Goal: Transaction & Acquisition: Purchase product/service

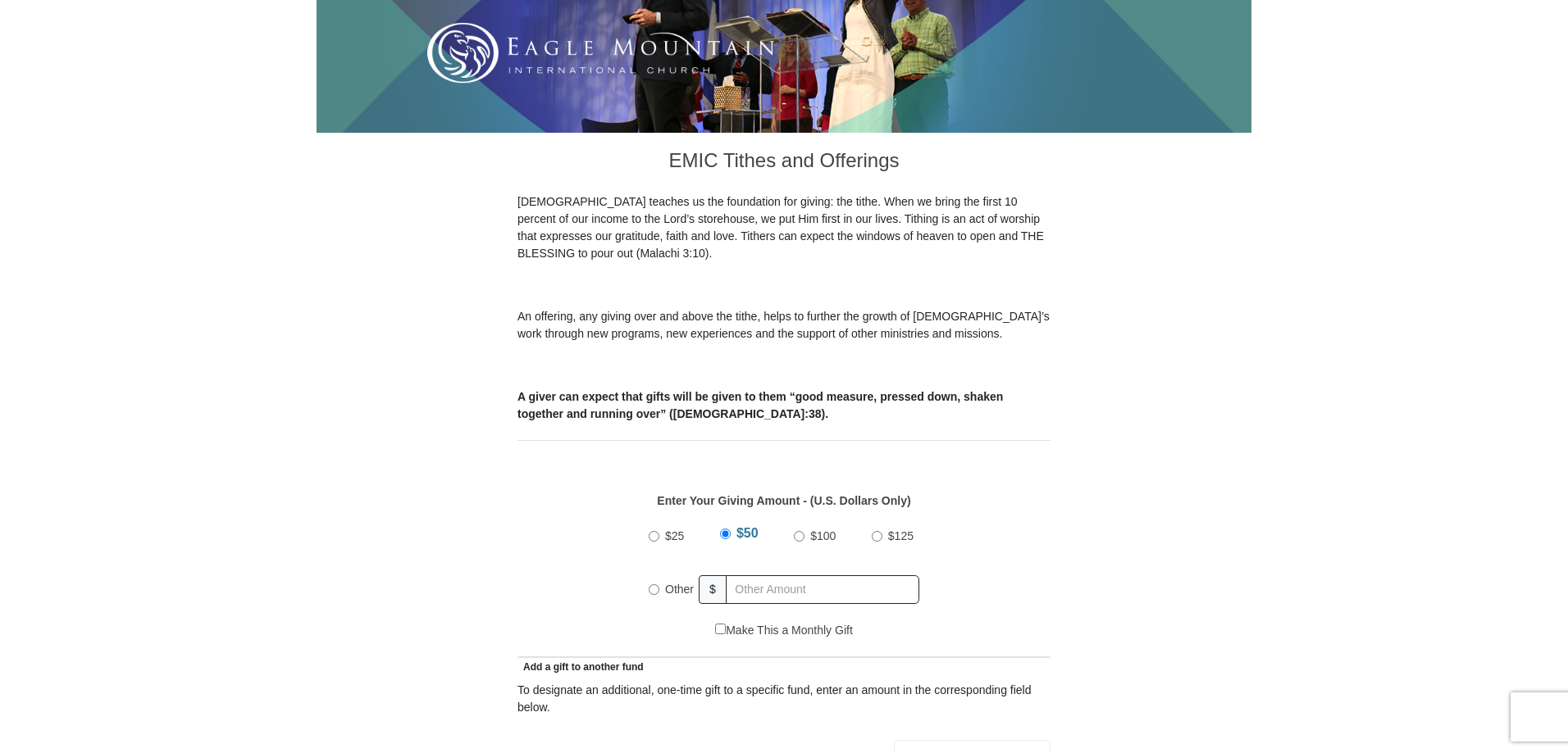
click at [653, 584] on input "Other" at bounding box center [654, 589] width 11 height 11
radio input "true"
type input "200.00"
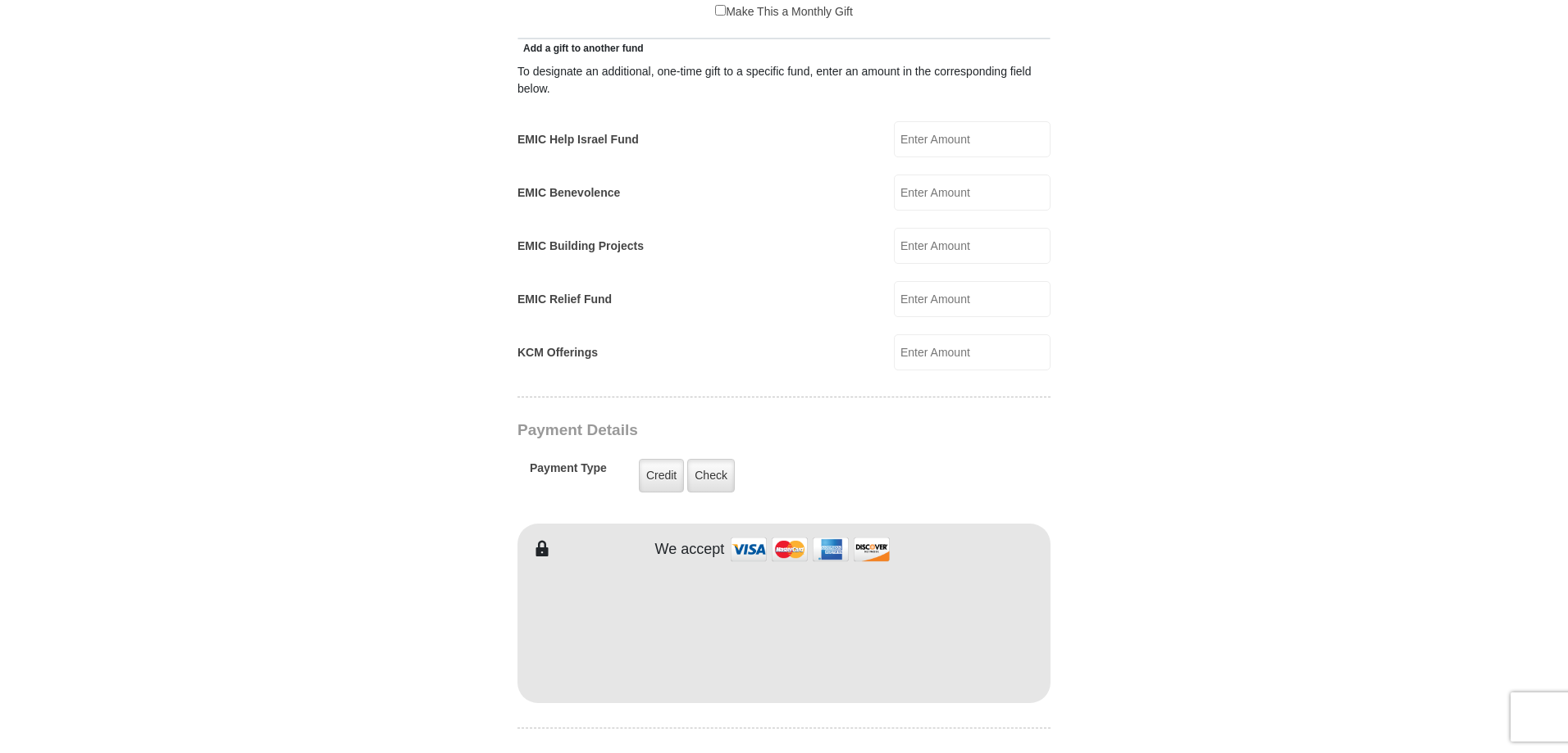
scroll to position [984, 0]
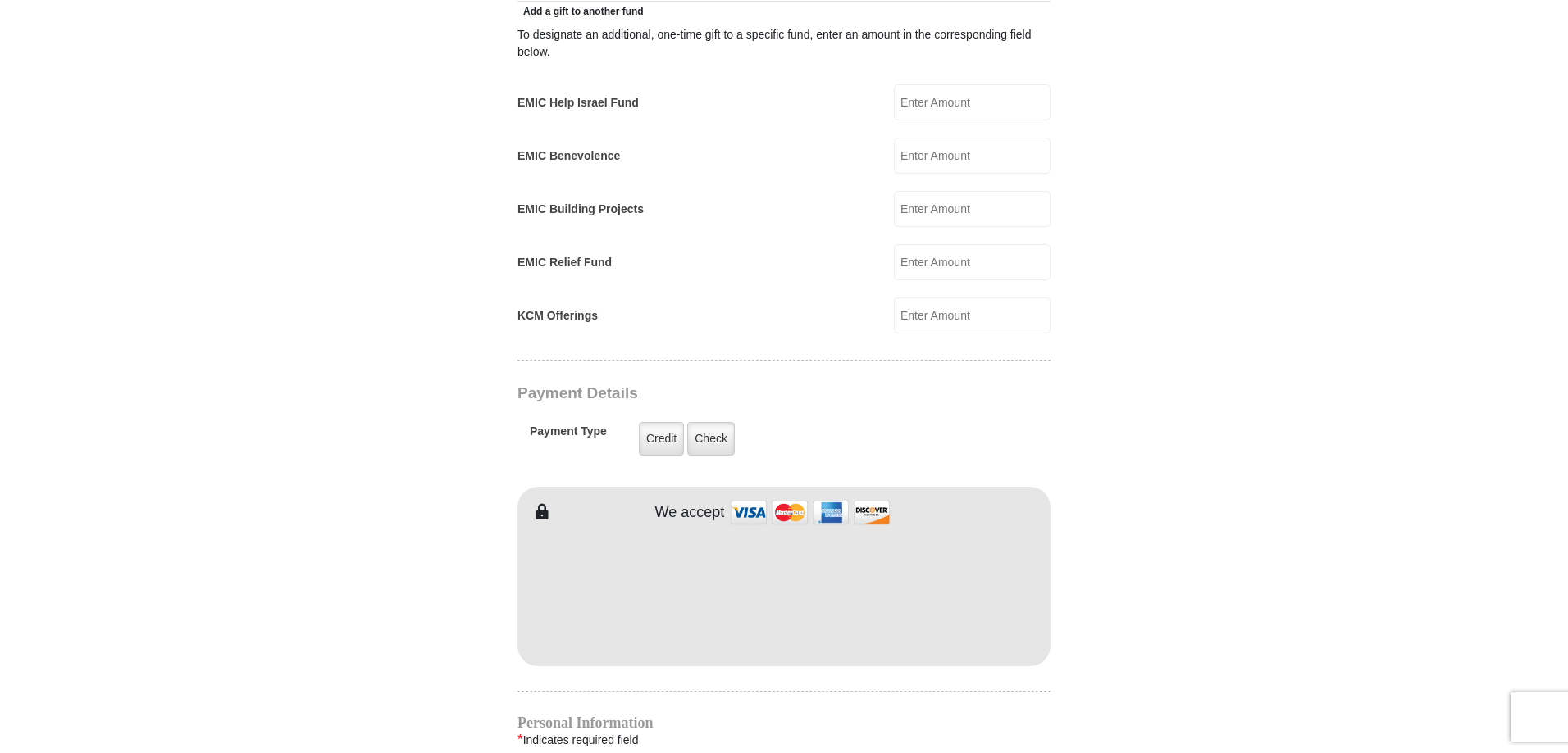
type input "[PERSON_NAME]"
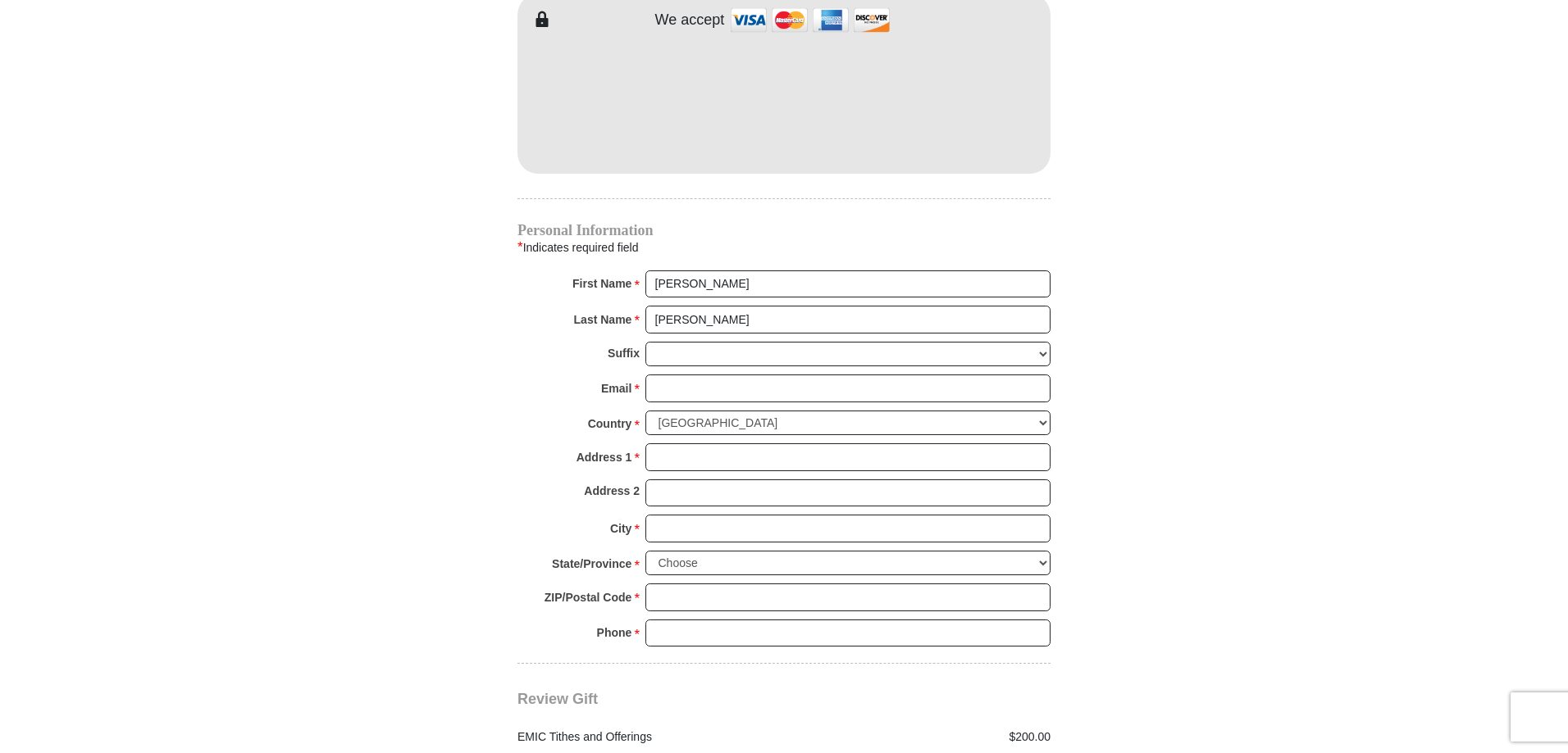
scroll to position [1476, 0]
click at [678, 376] on input "Email *" at bounding box center [848, 390] width 406 height 28
type input "[EMAIL_ADDRESS][DOMAIN_NAME]"
type input "[STREET_ADDRESS][PERSON_NAME]"
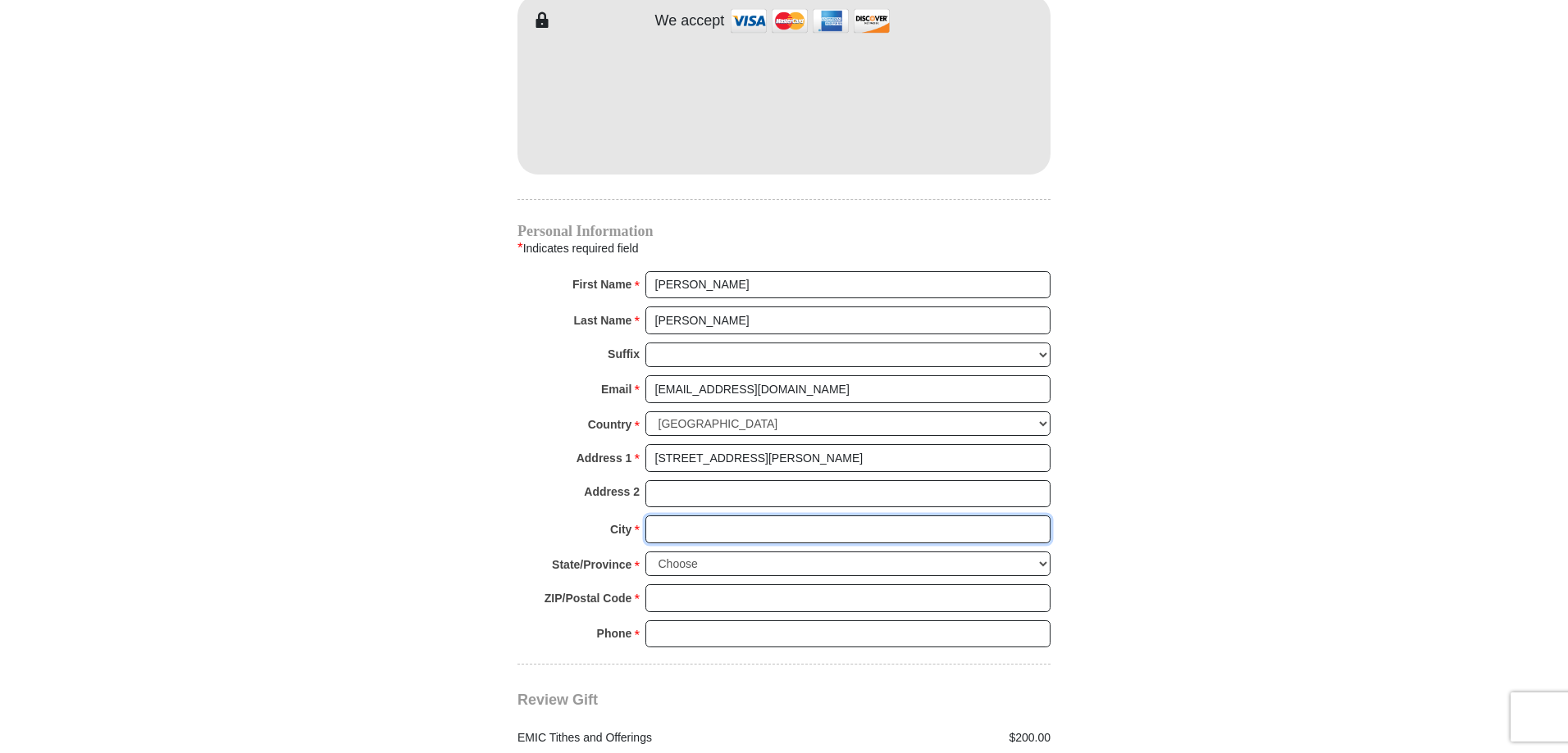
type input "SANTA [PERSON_NAME]"
select select "CA"
type input "95403"
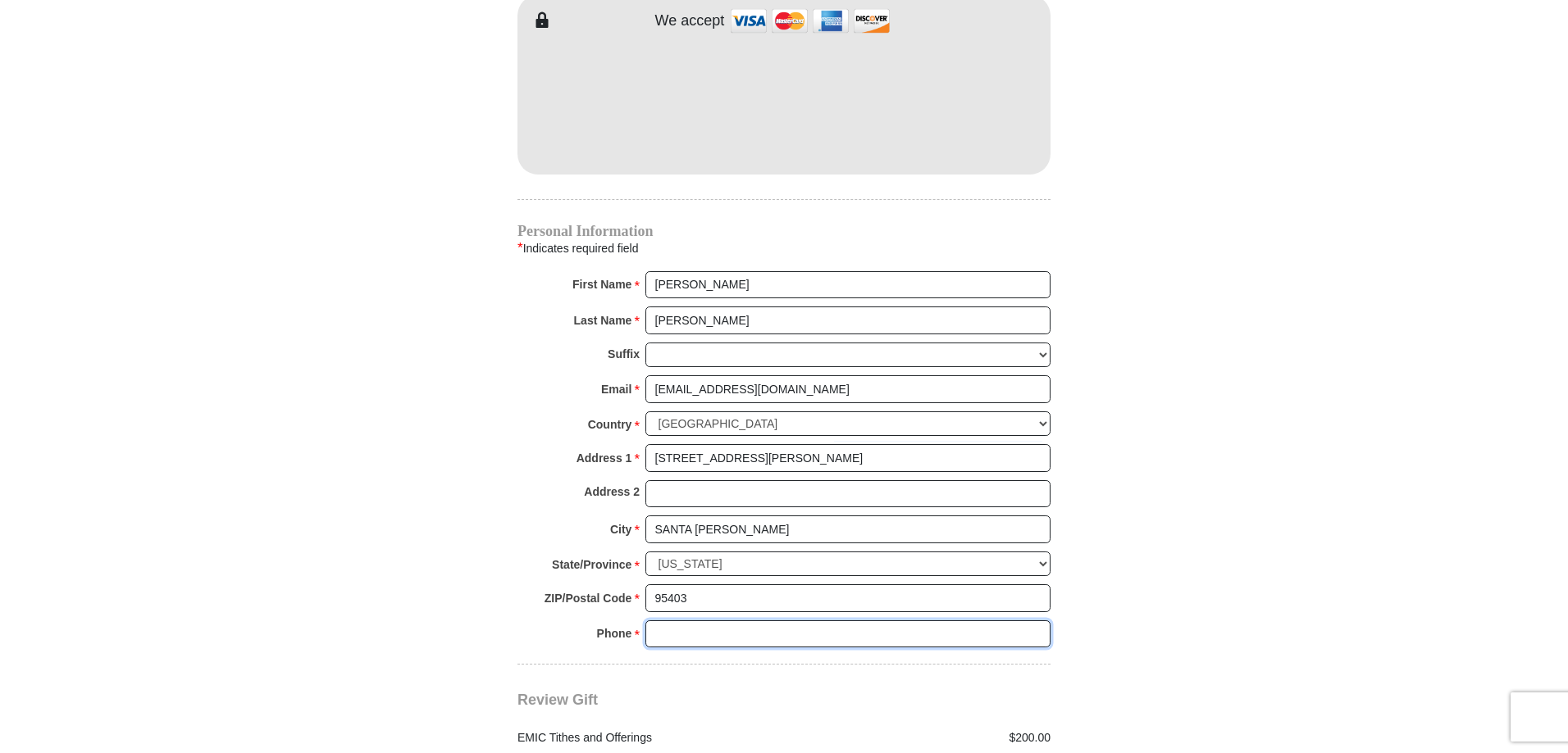
type input "7075294073"
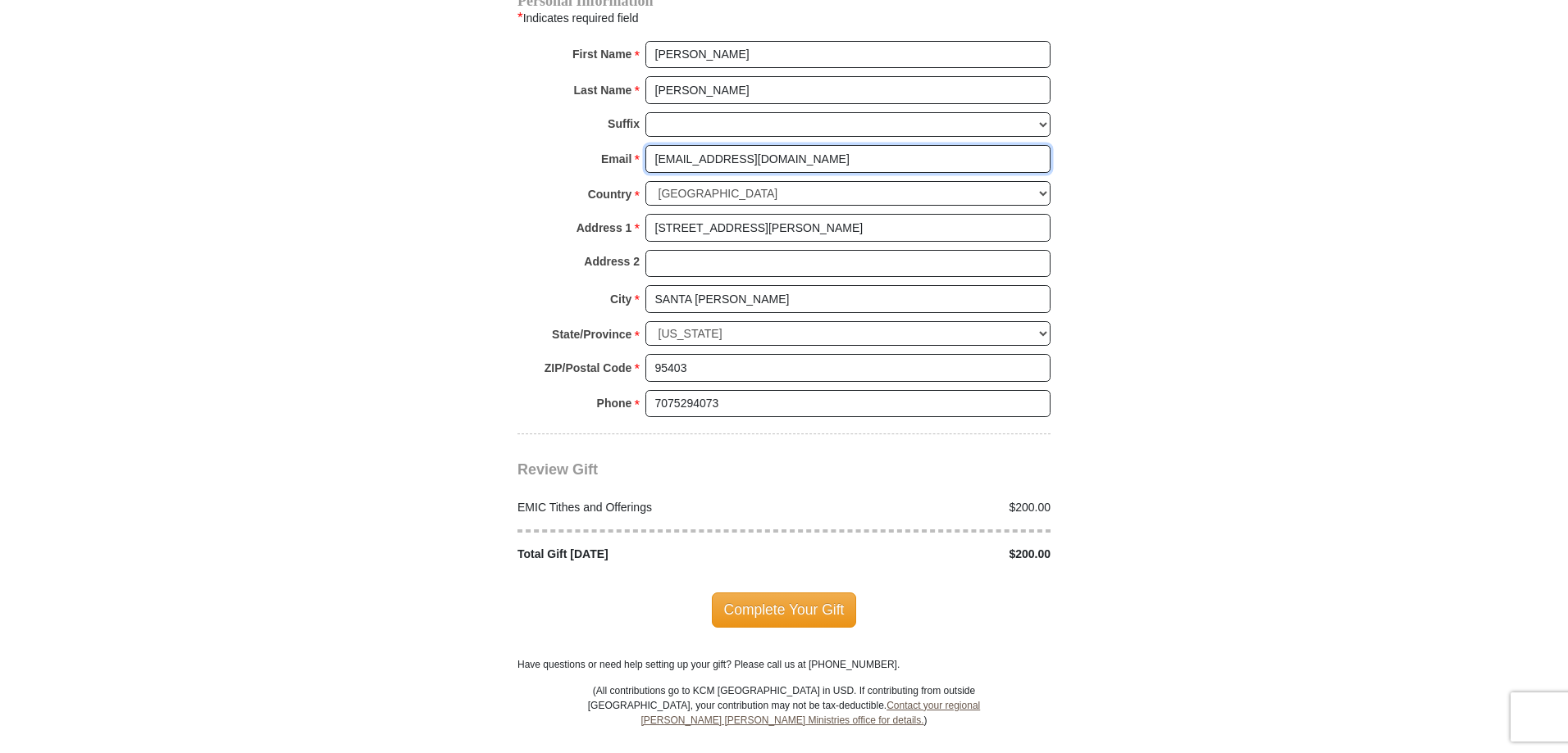
scroll to position [1721, 0]
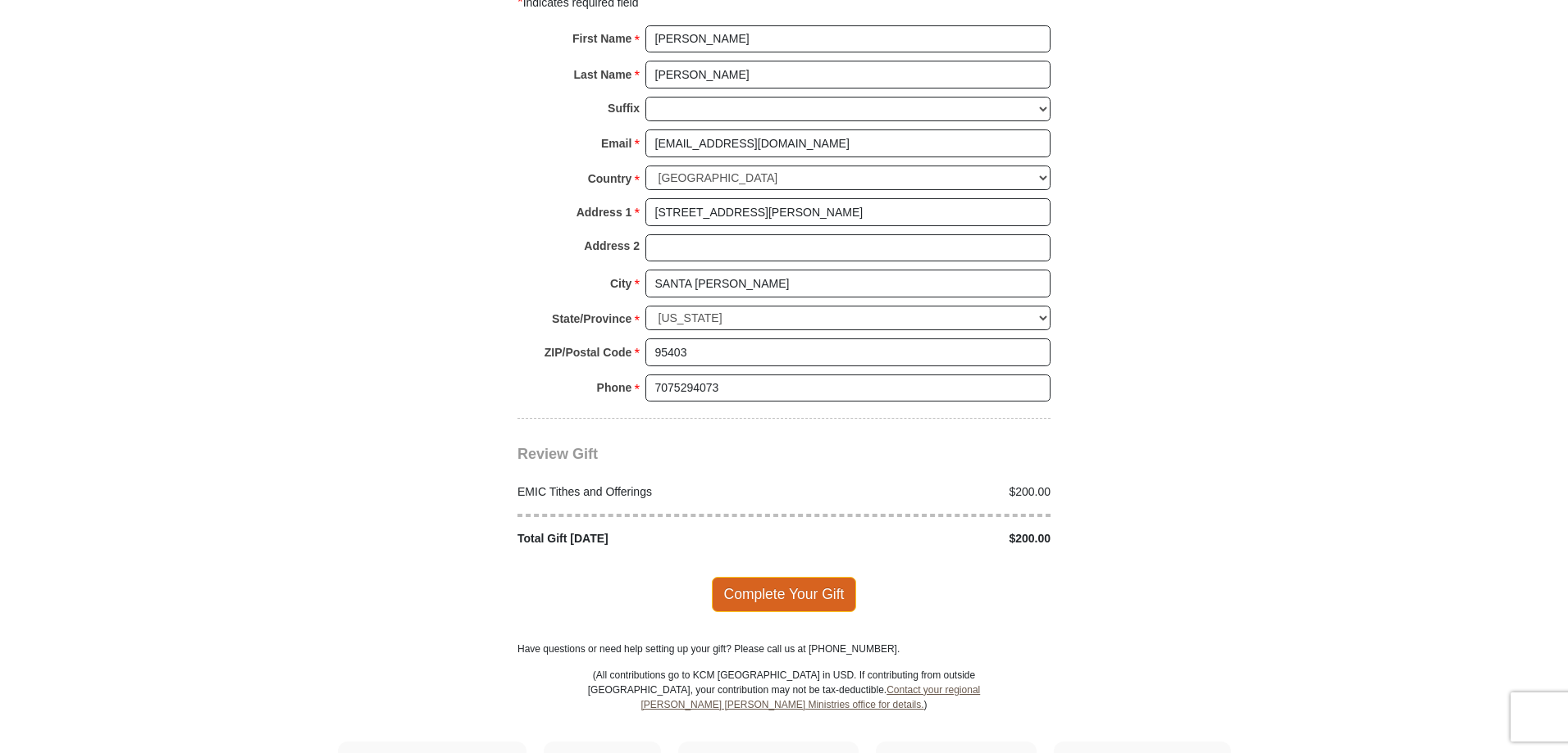
click at [791, 577] on span "Complete Your Gift" at bounding box center [785, 594] width 145 height 35
